Goal: Transaction & Acquisition: Purchase product/service

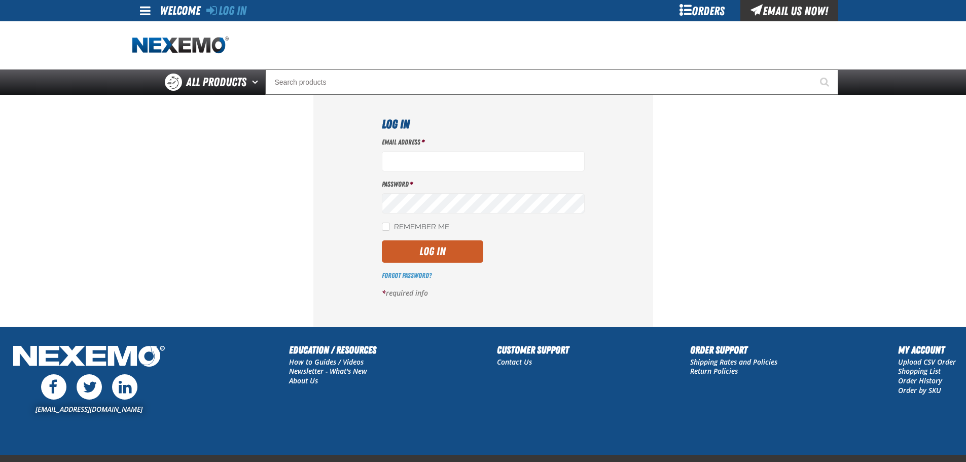
type input "bbuzbee@vtaig.com"
click at [438, 251] on button "Log In" at bounding box center [432, 251] width 101 height 22
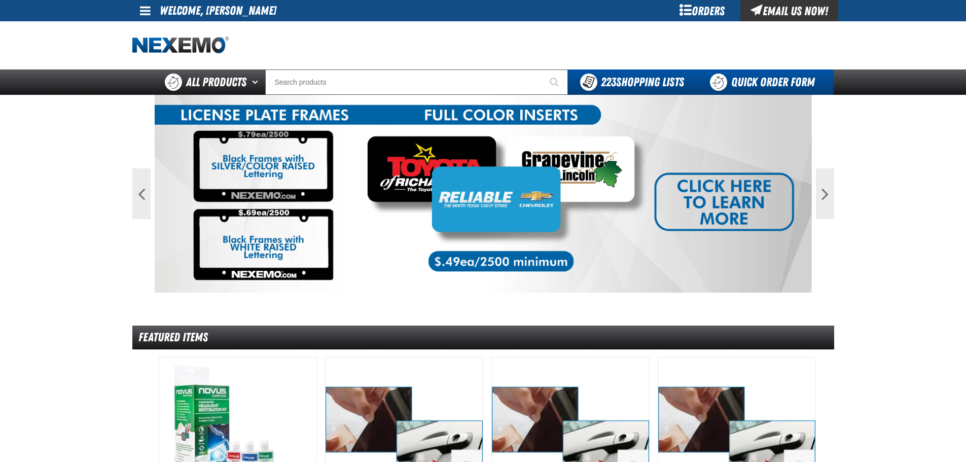
click at [751, 77] on link "Quick Order Form" at bounding box center [764, 81] width 137 height 25
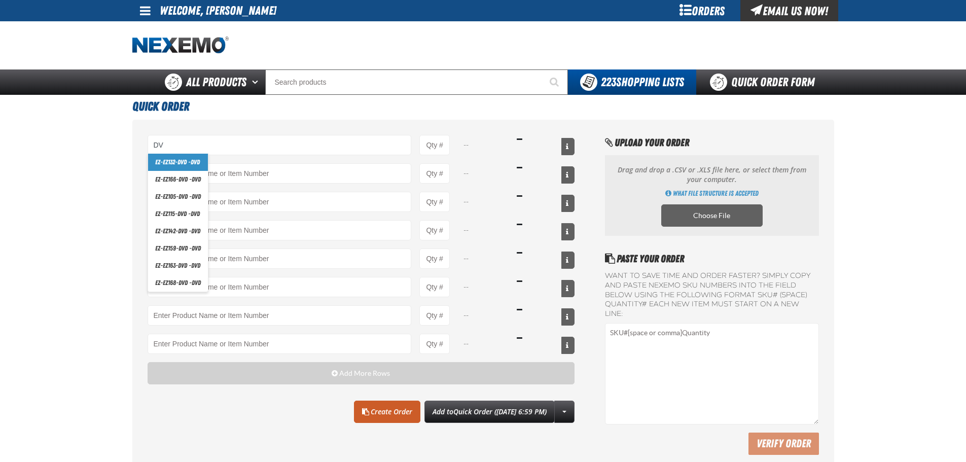
type input "DV"
click at [154, 55] on div at bounding box center [483, 45] width 702 height 48
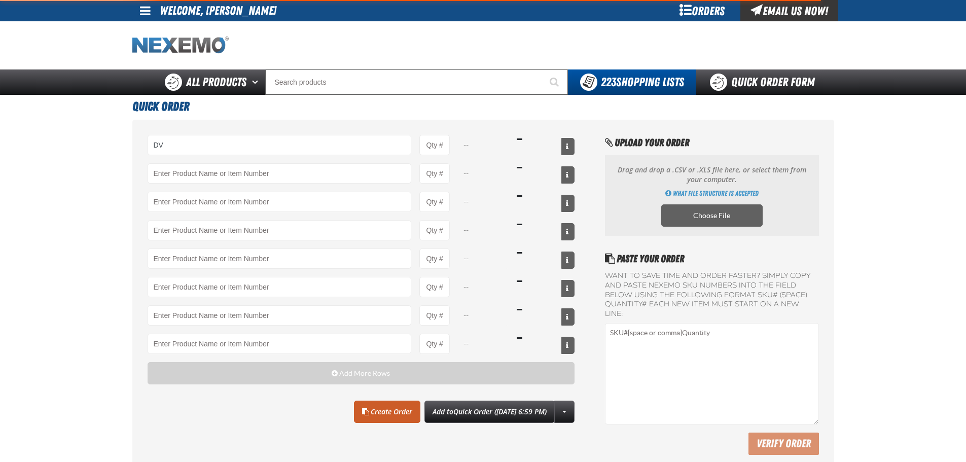
click at [157, 46] on img "Home" at bounding box center [180, 46] width 96 height 18
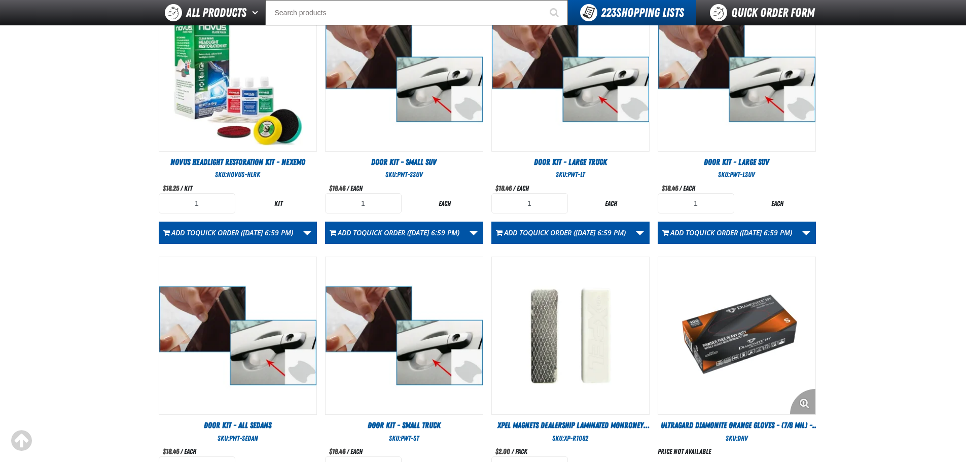
scroll to position [355, 0]
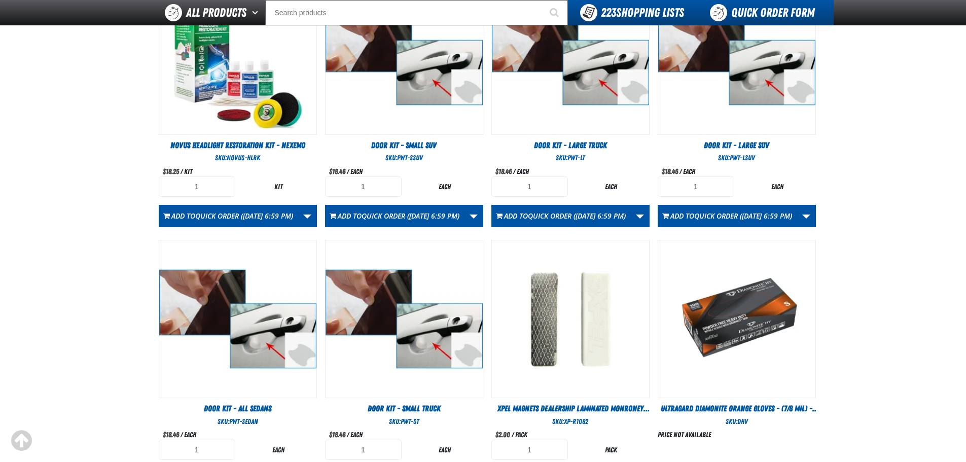
click at [761, 14] on link "Quick Order Form" at bounding box center [764, 12] width 137 height 25
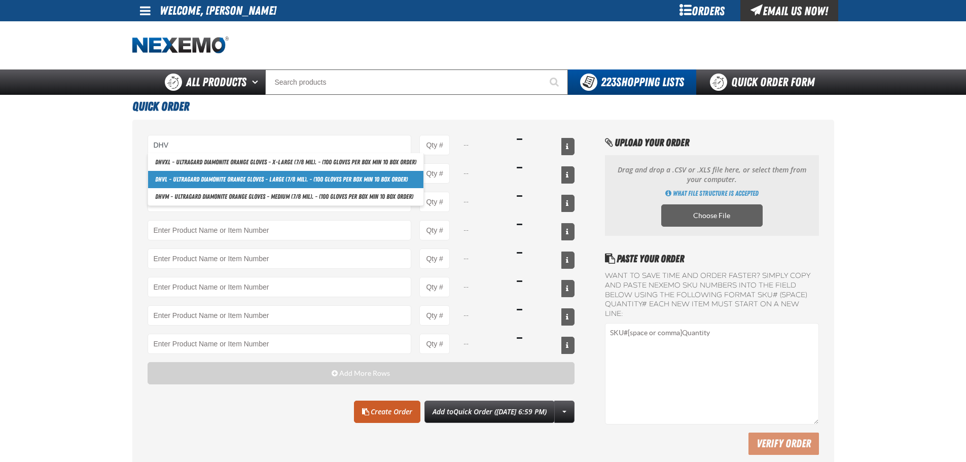
click at [212, 175] on link "DHV L - Ultragard Diamonite Orange Gloves - Large (7/8 mil). - (100 gloves per …" at bounding box center [285, 179] width 275 height 17
type input "DHVL - Ultragard Diamonite Orange Gloves - Large (7/8 mil). - (100 gloves per b…"
type input "1"
select select "box"
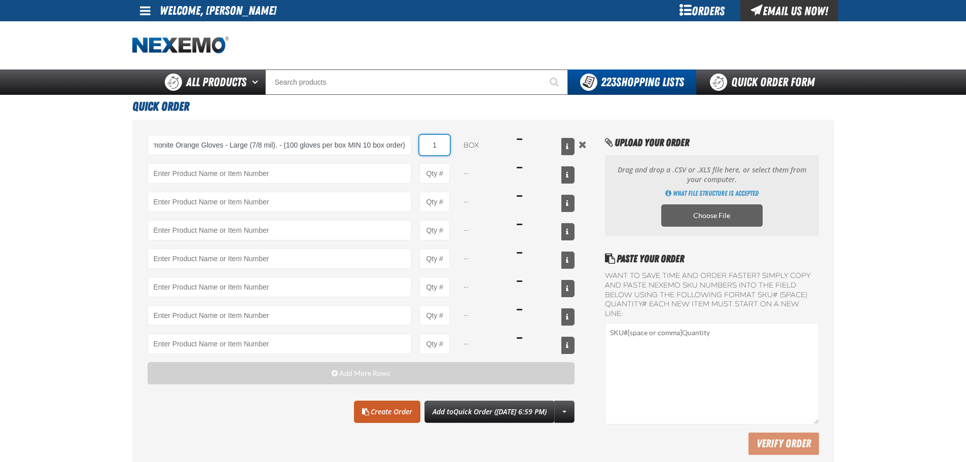
scroll to position [0, 0]
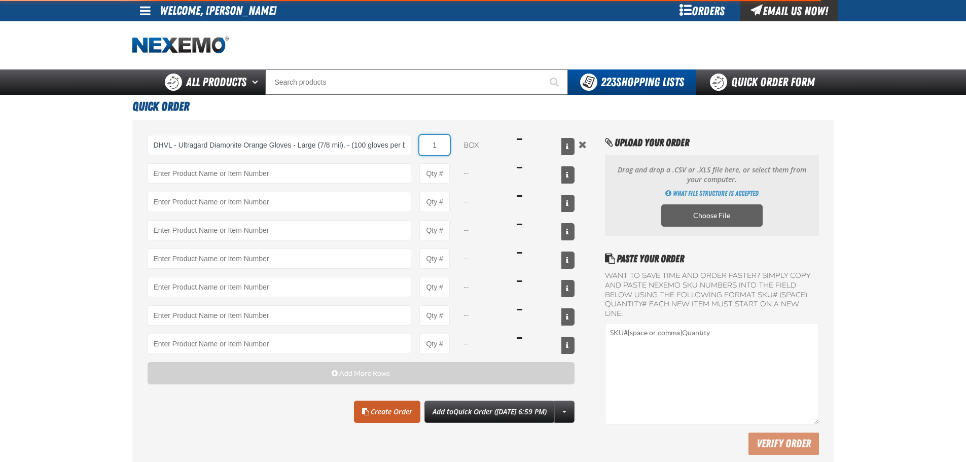
type input "DHVL - Ultragard Diamonite Orange Gloves - Large (7/8 mil). - (100 gloves per b…"
drag, startPoint x: 440, startPoint y: 144, endPoint x: 430, endPoint y: 143, distance: 10.7
click at [430, 143] on input "1" at bounding box center [435, 145] width 30 height 20
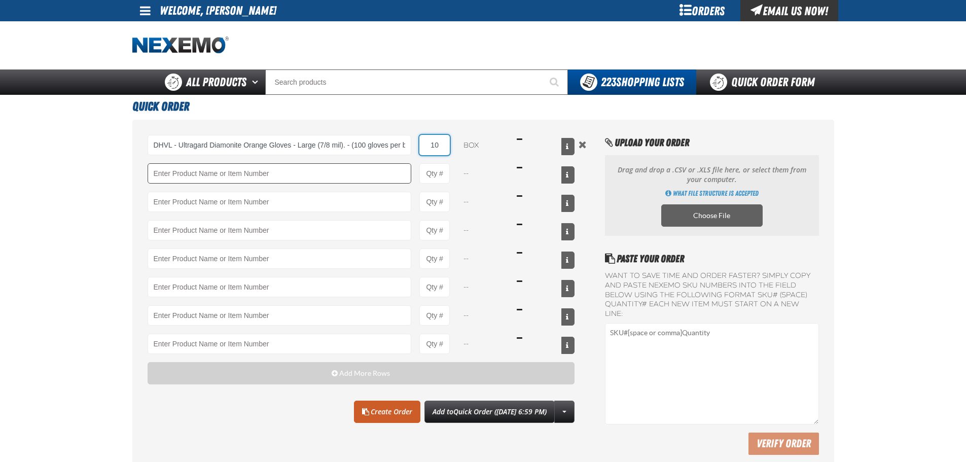
type input "10"
click at [341, 181] on input "Product" at bounding box center [280, 173] width 264 height 20
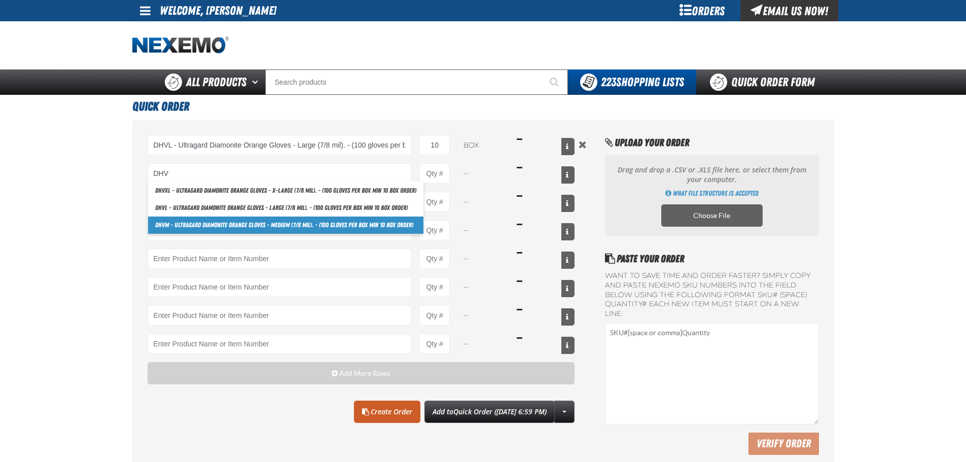
click at [244, 219] on link "DHV M - Ultragard Diamonite Orange Gloves - Medium (7/8 mil). - (100 gloves per…" at bounding box center [285, 225] width 275 height 17
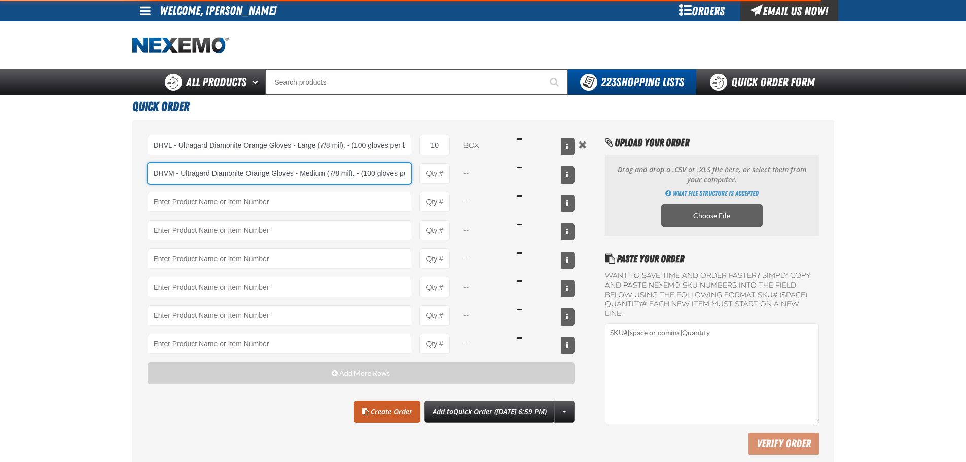
scroll to position [0, 77]
type input "DHVM - Ultragard Diamonite Orange Gloves - Medium (7/8 mil). - (100 gloves per …"
type input "1"
select select "box"
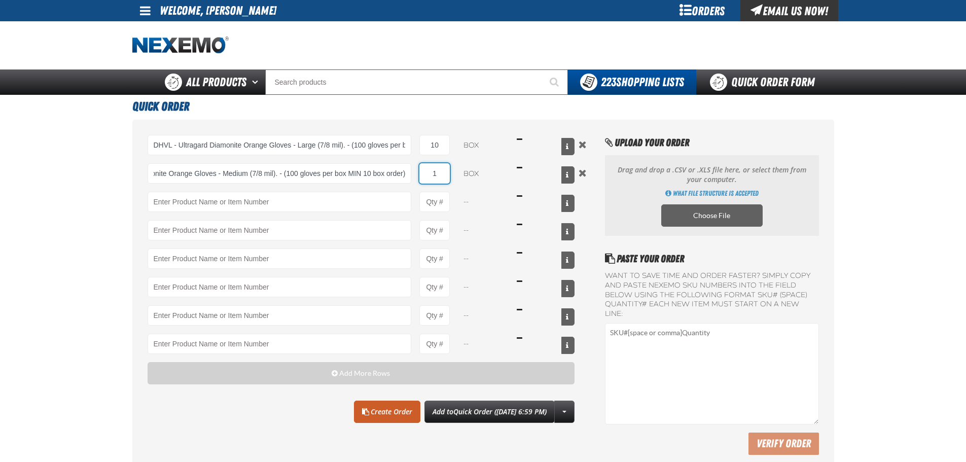
scroll to position [0, 0]
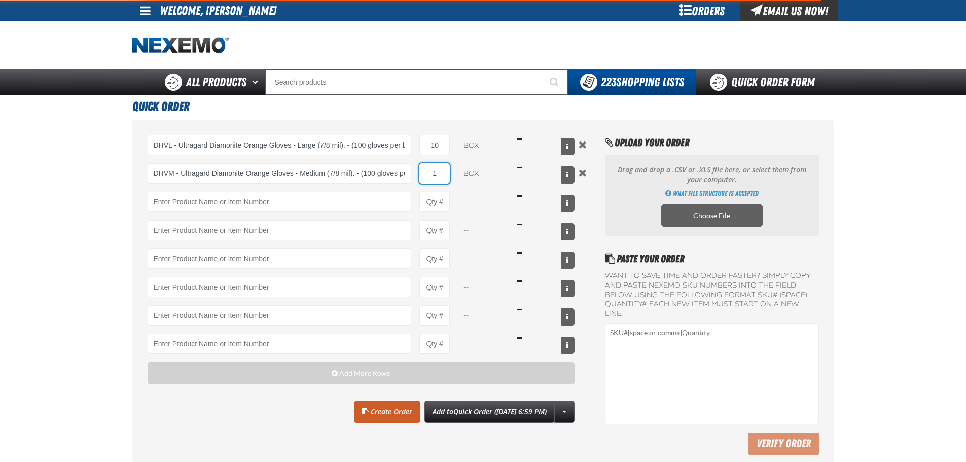
type input "DHVM - Ultragard Diamonite Orange Gloves - Medium (7/8 mil). - (100 gloves per …"
drag, startPoint x: 440, startPoint y: 172, endPoint x: 425, endPoint y: 171, distance: 14.7
click at [424, 172] on input "1" at bounding box center [435, 173] width 30 height 20
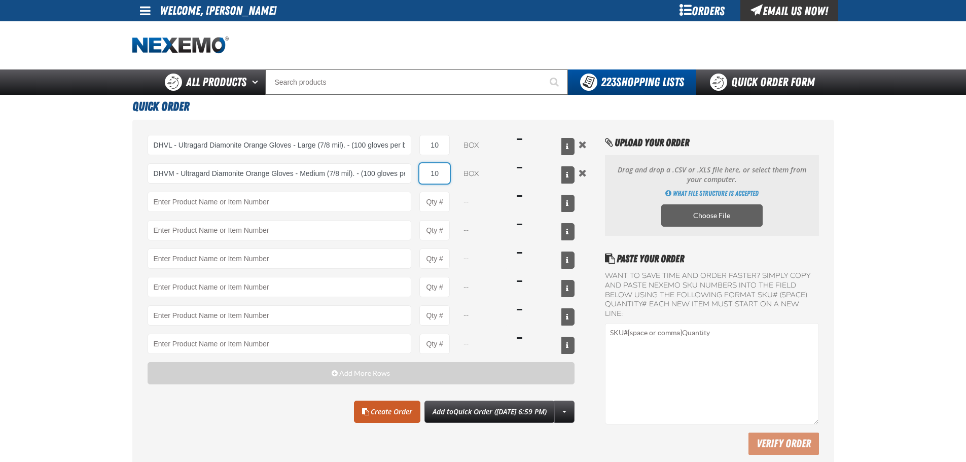
type input "10"
drag, startPoint x: 273, startPoint y: 428, endPoint x: 281, endPoint y: 428, distance: 7.6
click at [274, 428] on div "DHVL - Ultragard Diamonite Orange Gloves - Large (7/8 mil). - (100 gloves per b…" at bounding box center [362, 295] width 428 height 320
click at [375, 416] on link "Create Order" at bounding box center [387, 412] width 66 height 22
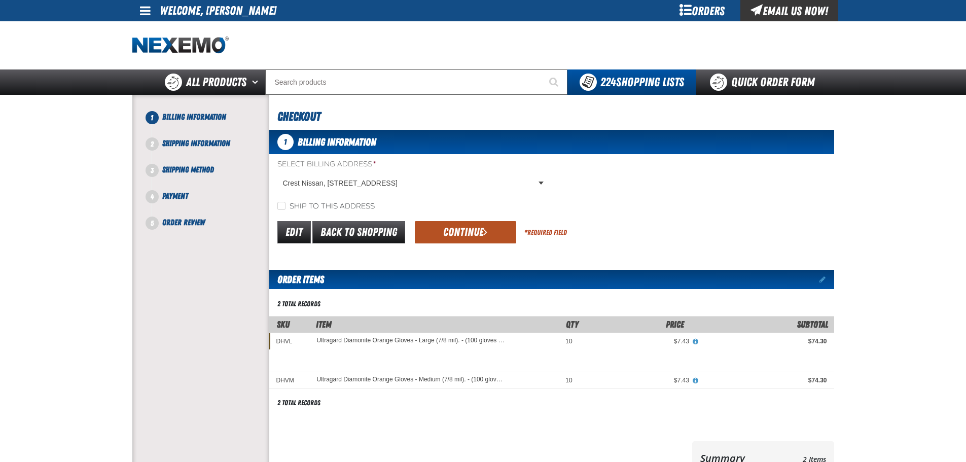
click at [476, 234] on button "Continue" at bounding box center [465, 232] width 101 height 22
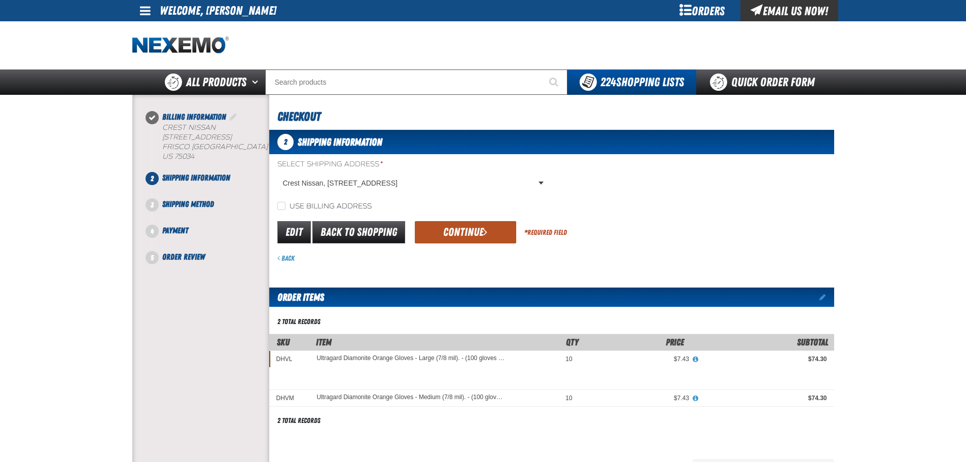
click at [470, 227] on button "Continue" at bounding box center [465, 232] width 101 height 22
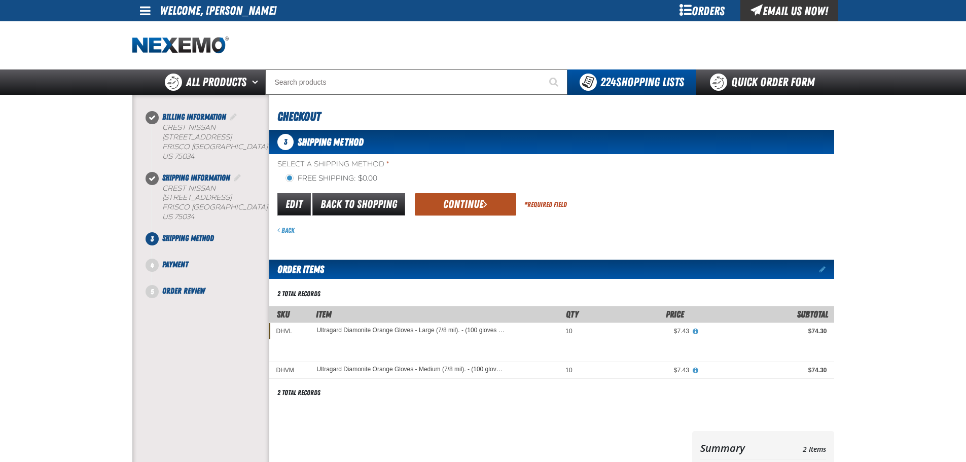
click at [474, 195] on button "Continue" at bounding box center [465, 204] width 101 height 22
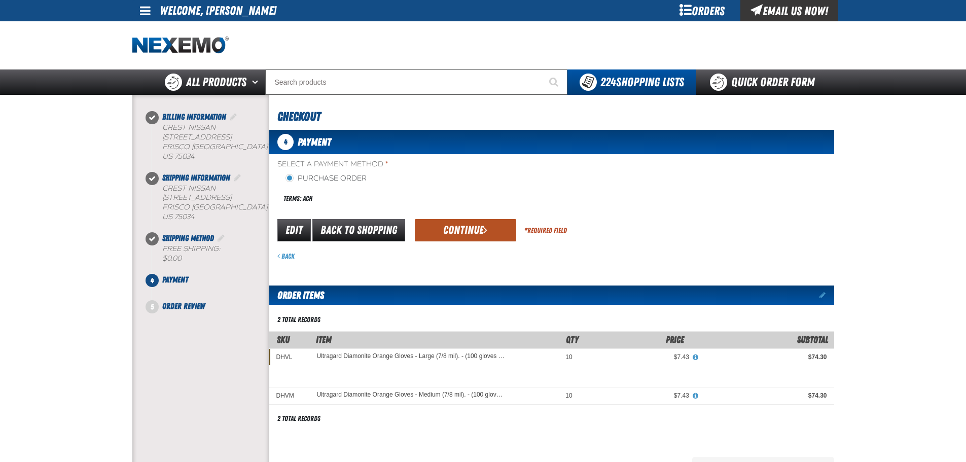
click at [454, 225] on button "Continue" at bounding box center [465, 230] width 101 height 22
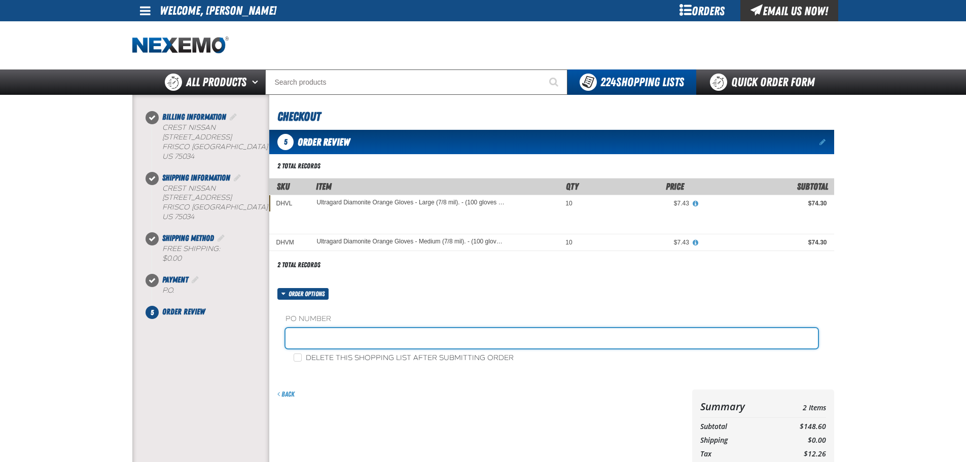
click at [508, 337] on input "text" at bounding box center [552, 338] width 533 height 20
type input "GLOVES"
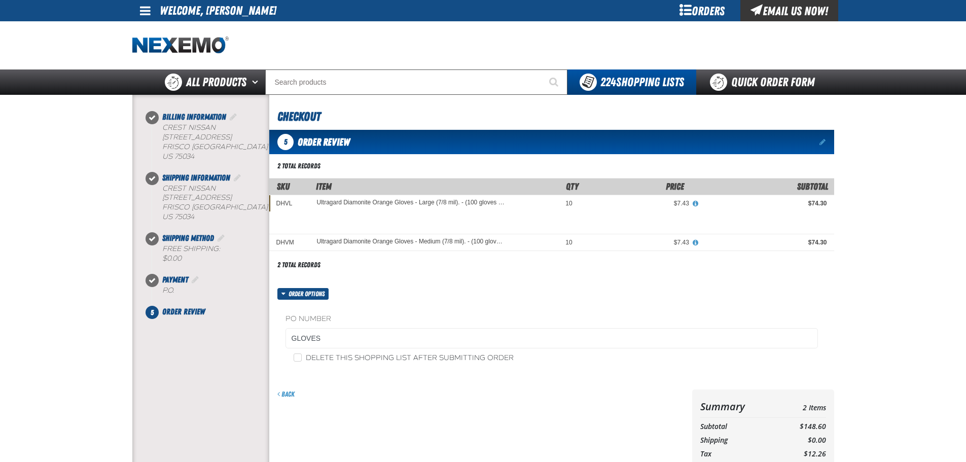
click at [425, 399] on div "Back" at bounding box center [478, 453] width 419 height 126
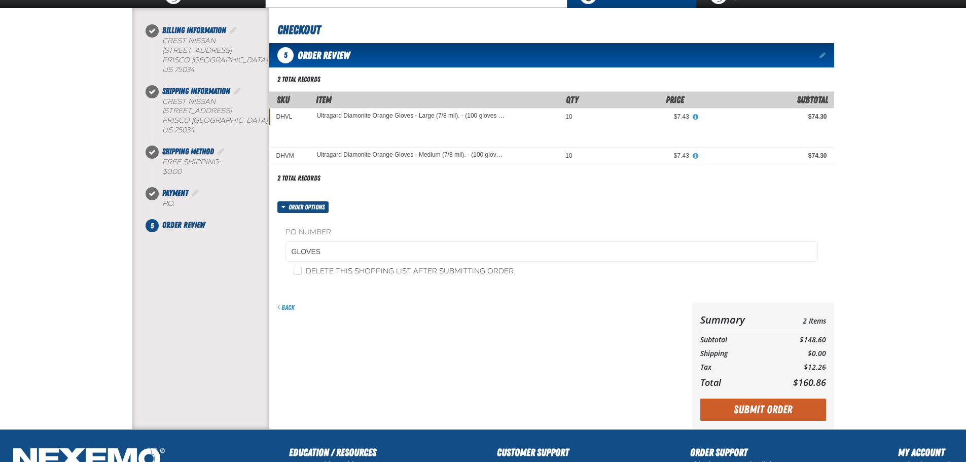
scroll to position [222, 0]
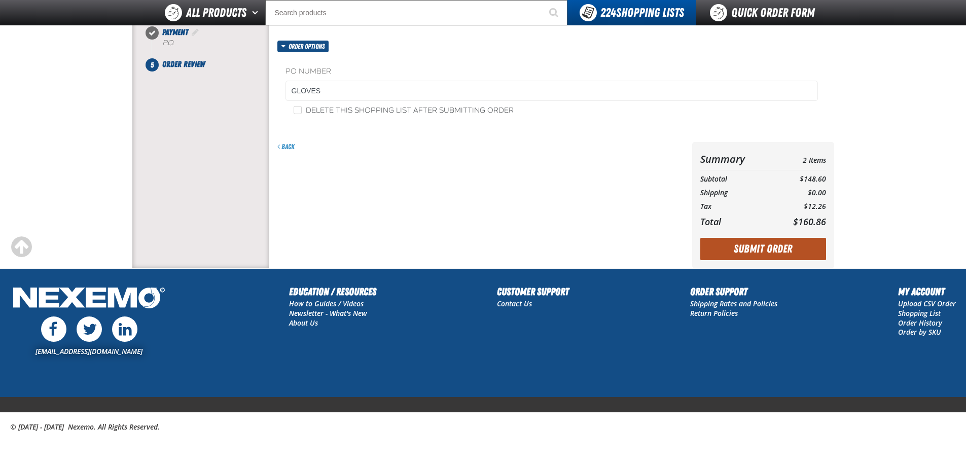
click at [811, 250] on button "Submit Order" at bounding box center [764, 249] width 126 height 22
